Goal: Task Accomplishment & Management: Manage account settings

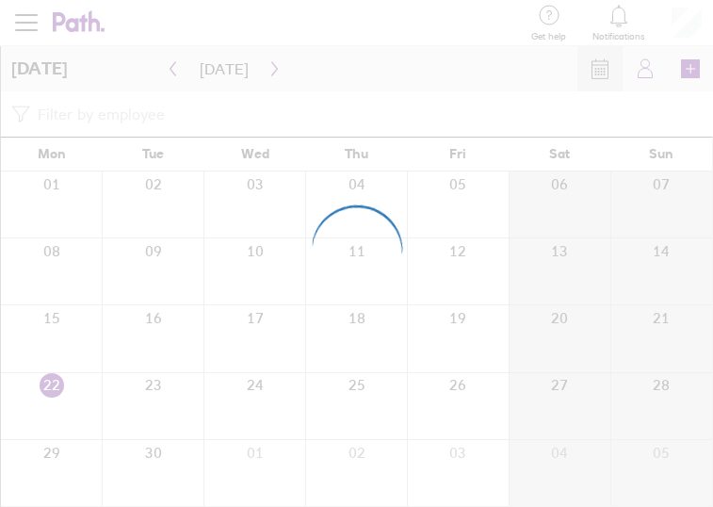
click at [493, 25] on div at bounding box center [356, 253] width 713 height 507
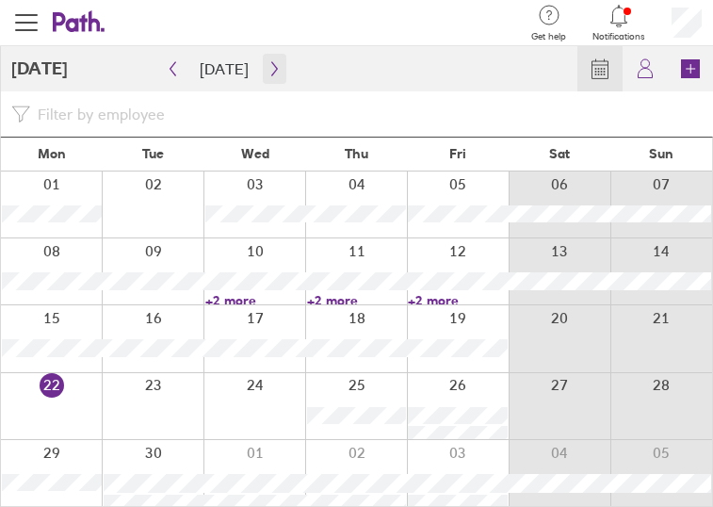
click at [271, 73] on icon "button" at bounding box center [275, 68] width 14 height 15
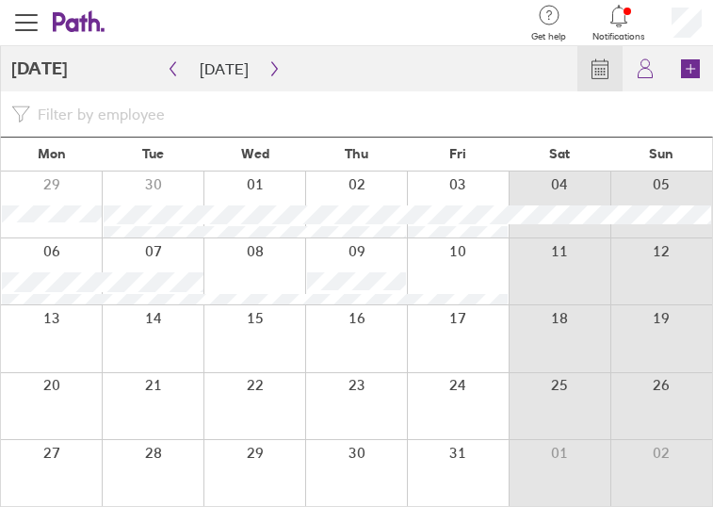
click at [441, 464] on div at bounding box center [458, 473] width 102 height 66
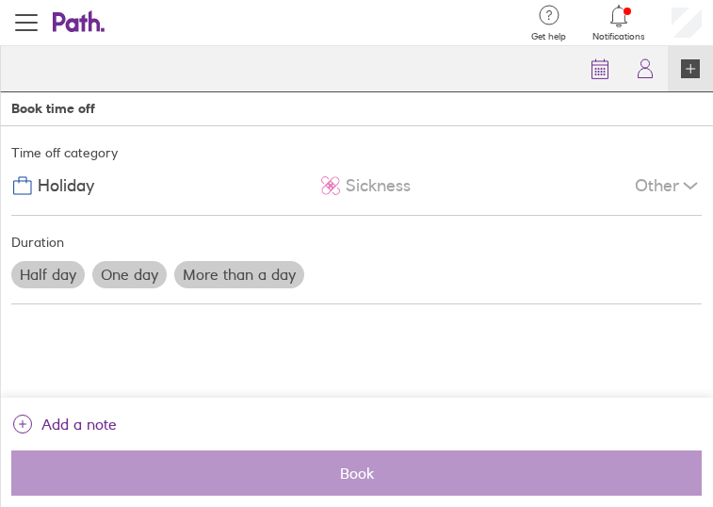
click at [147, 279] on label "One day" at bounding box center [129, 274] width 74 height 26
click at [0, 0] on input "One day" at bounding box center [0, 0] width 0 height 0
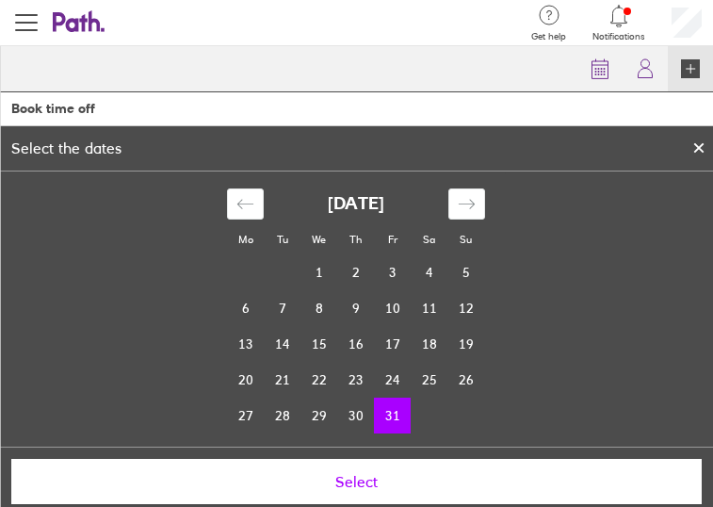
click at [354, 483] on span "Select" at bounding box center [357, 481] width 664 height 17
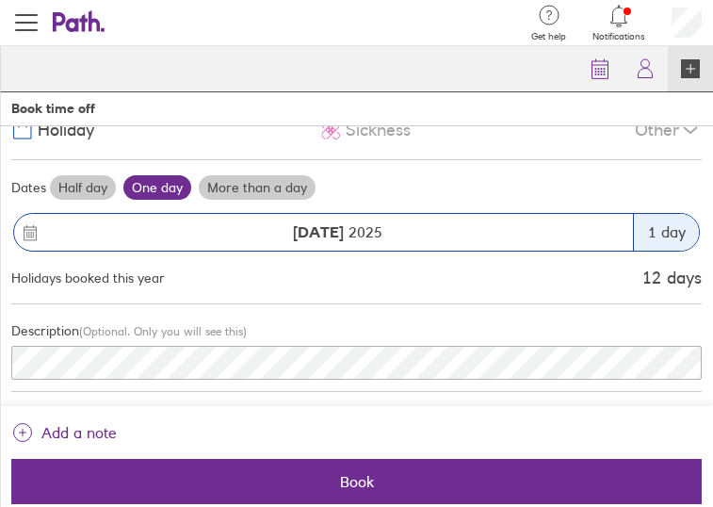
scroll to position [64, 0]
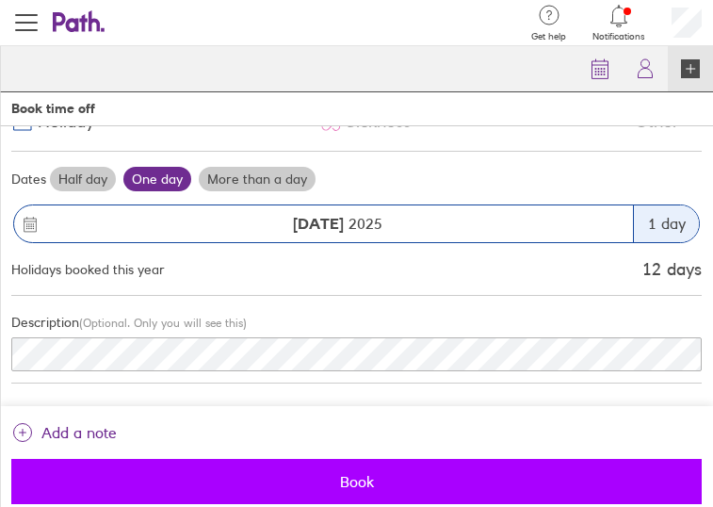
click at [199, 480] on span "Book" at bounding box center [357, 481] width 664 height 17
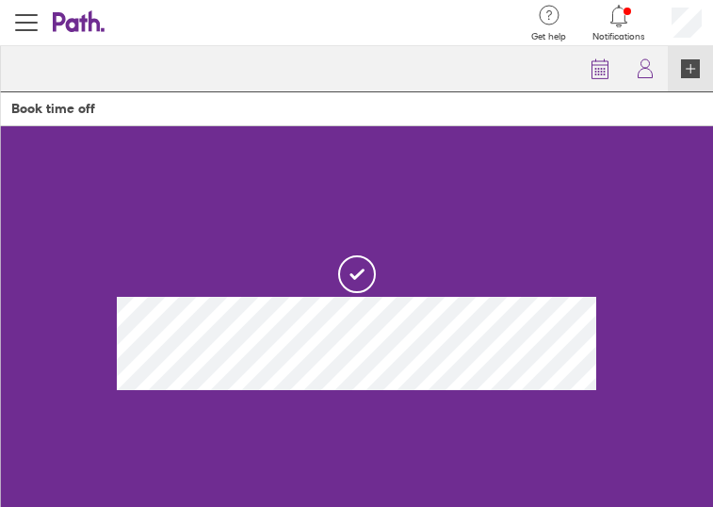
scroll to position [0, 0]
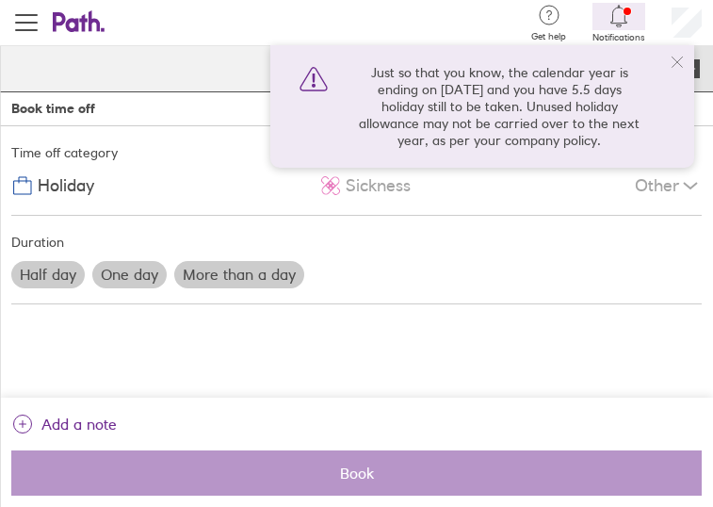
click at [671, 65] on icon at bounding box center [677, 62] width 15 height 15
